Goal: Transaction & Acquisition: Download file/media

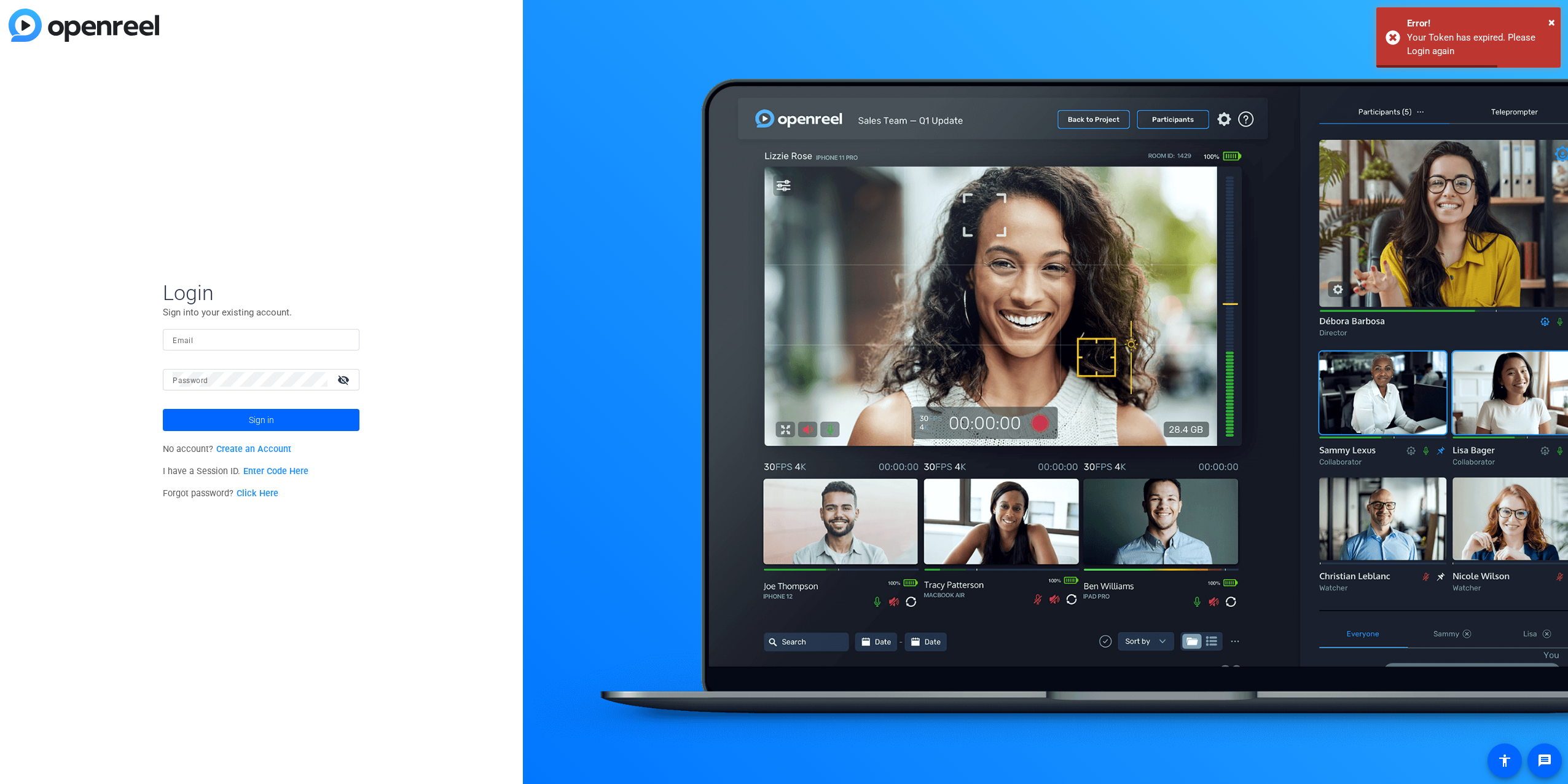
click at [209, 342] on input "Email" at bounding box center [260, 339] width 177 height 15
type input "davidedric.collado@factset.com"
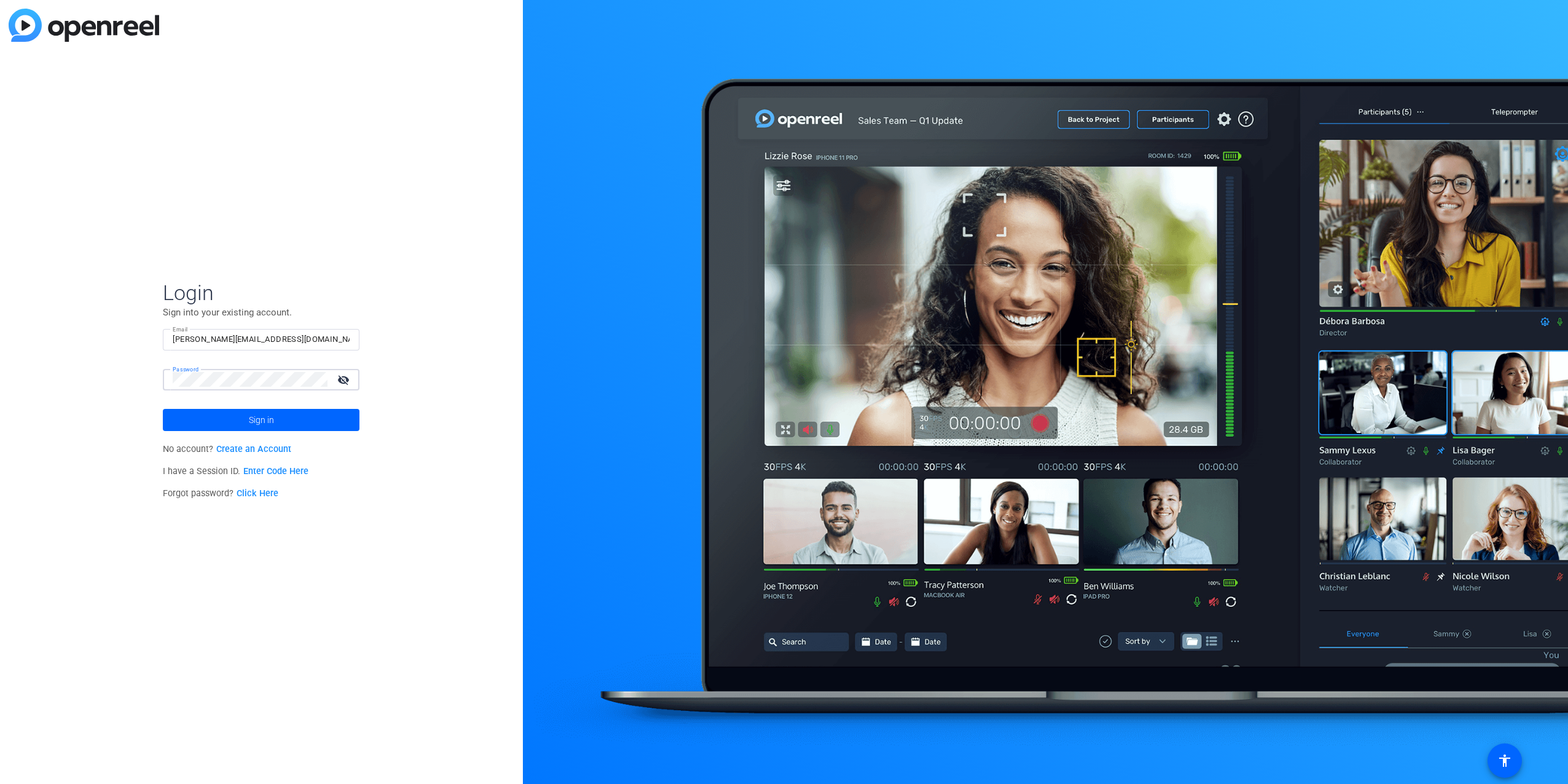
click at [163, 408] on button "Sign in" at bounding box center [260, 419] width 196 height 22
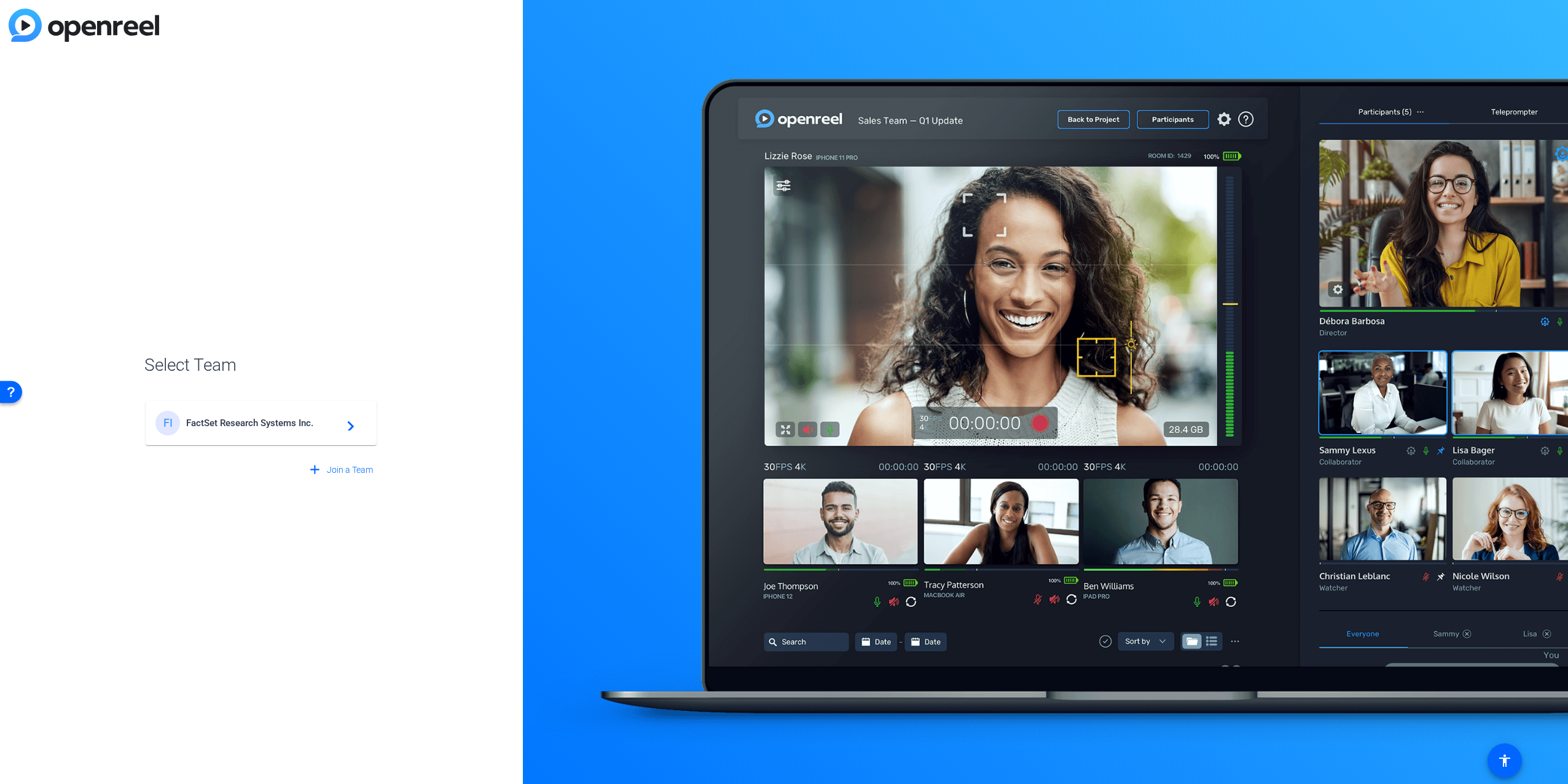
click at [297, 432] on div "FI FactSet Research Systems Inc. navigate_next" at bounding box center [261, 422] width 211 height 24
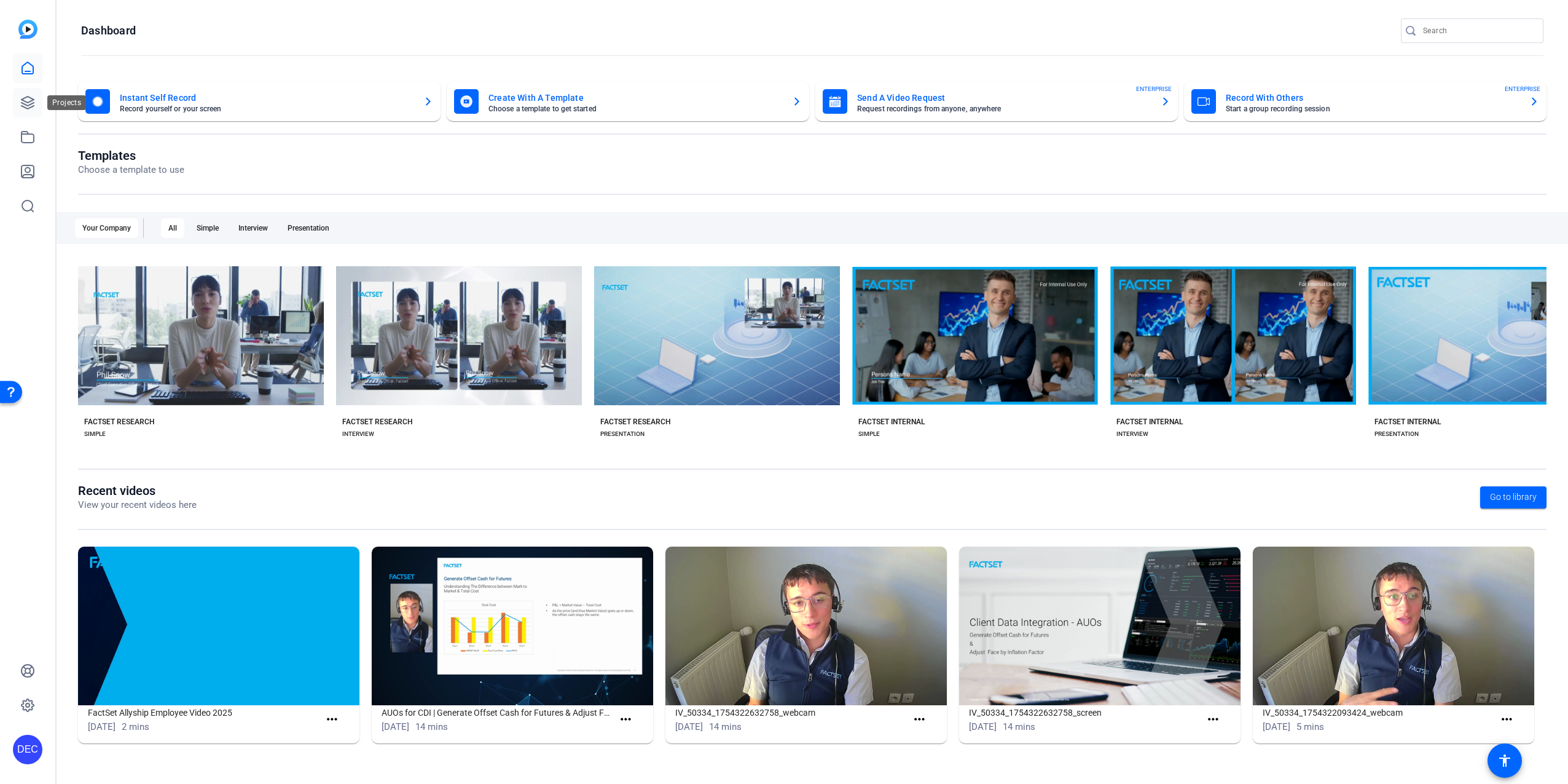
click at [32, 104] on icon at bounding box center [27, 102] width 15 height 15
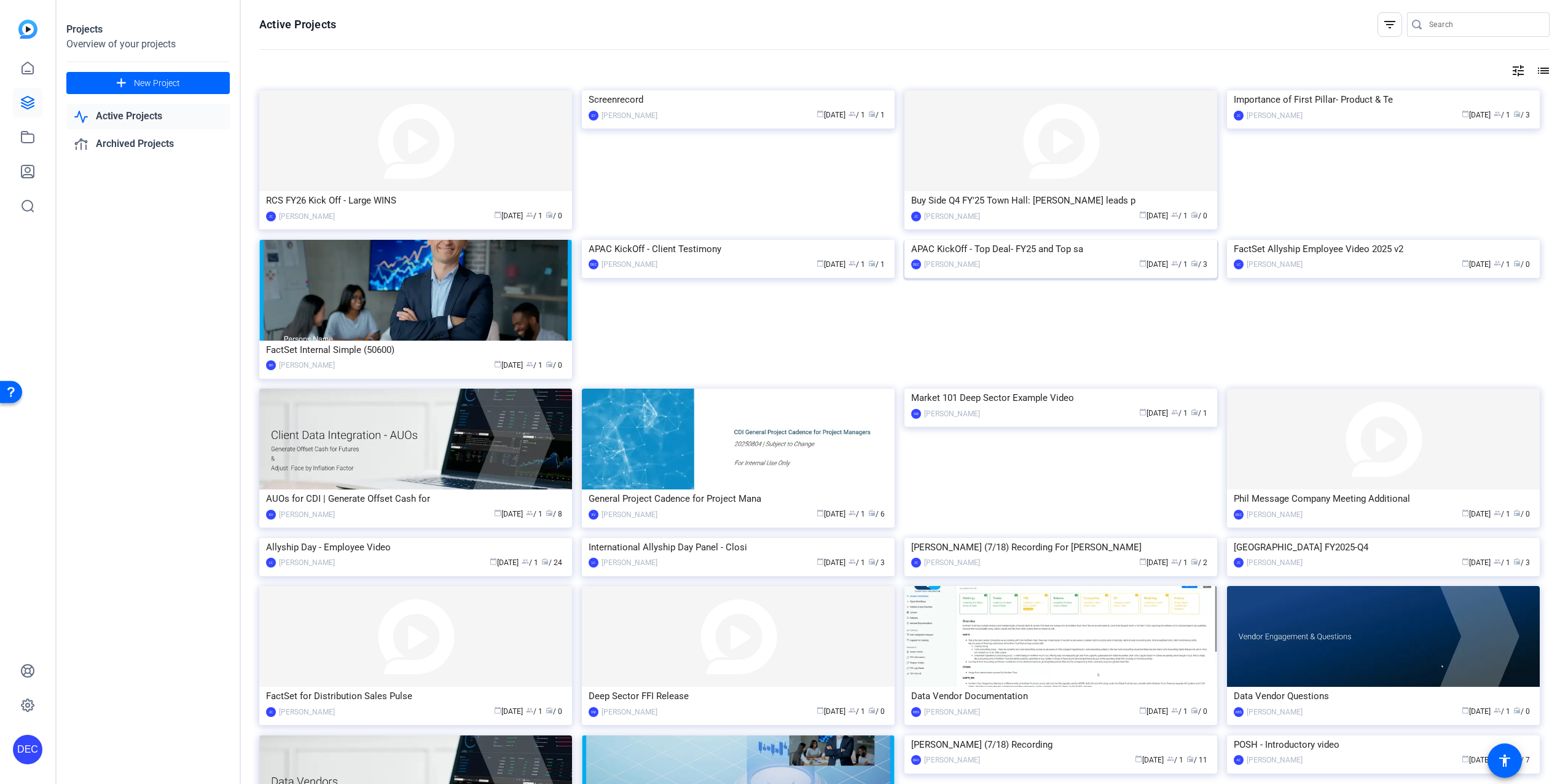
click at [1019, 258] on div "APAC KickOff - Top Deal- FY25 and Top sa" at bounding box center [1060, 249] width 299 height 18
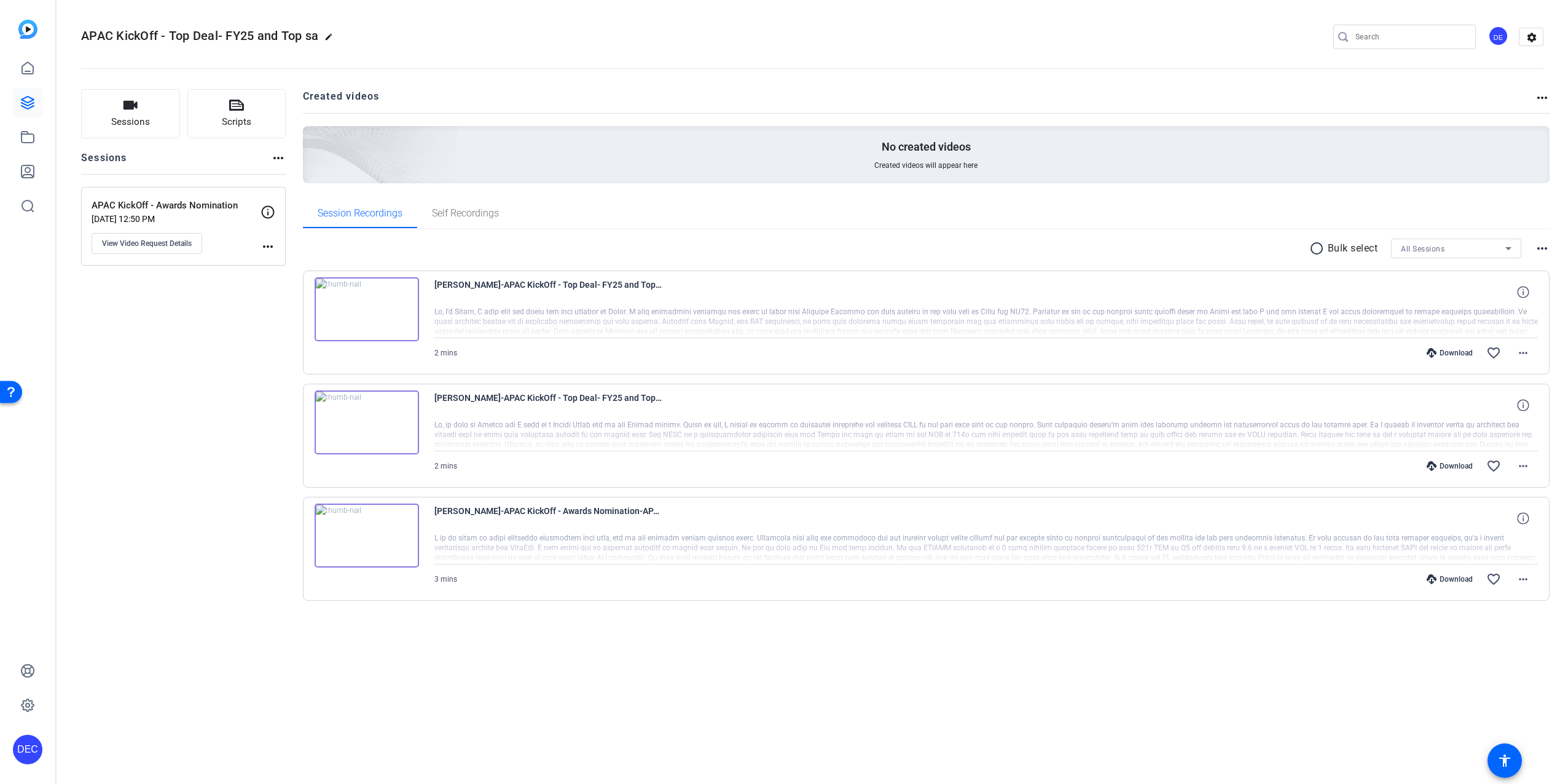
click at [619, 615] on div "radio_button_unchecked Bulk select All Sessions more_horiz Hemal Motta-APAC Kic…" at bounding box center [926, 435] width 1247 height 410
click at [1527, 466] on mat-icon "more_horiz" at bounding box center [1523, 466] width 15 height 15
click at [1505, 522] on span "Download MP4" at bounding box center [1491, 522] width 74 height 15
click at [1524, 357] on mat-icon "more_horiz" at bounding box center [1523, 352] width 15 height 15
click at [1501, 405] on span "Download MP4" at bounding box center [1491, 408] width 74 height 15
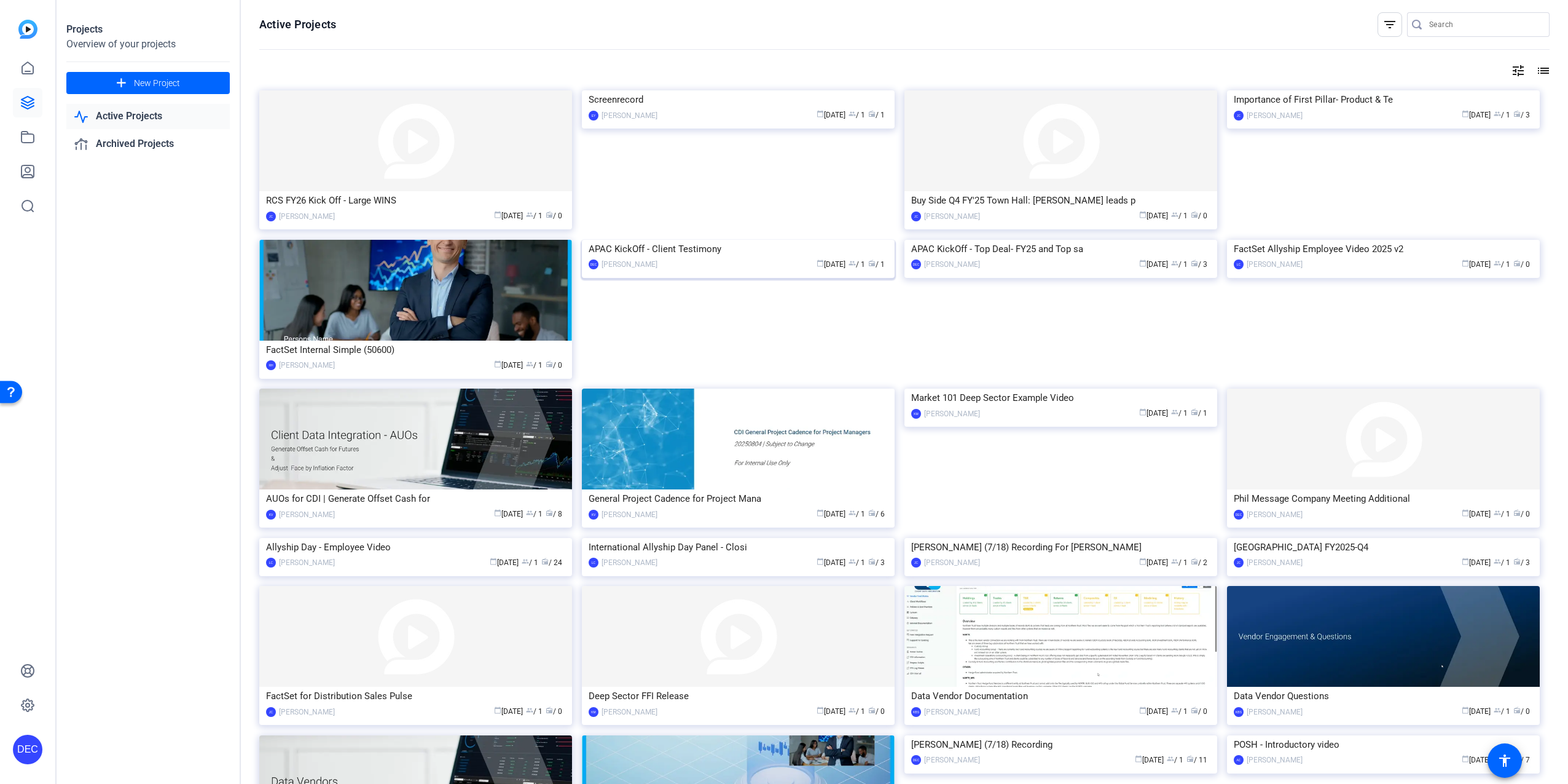
click at [736, 240] on img at bounding box center [737, 240] width 312 height 0
